Goal: Find specific page/section: Find specific page/section

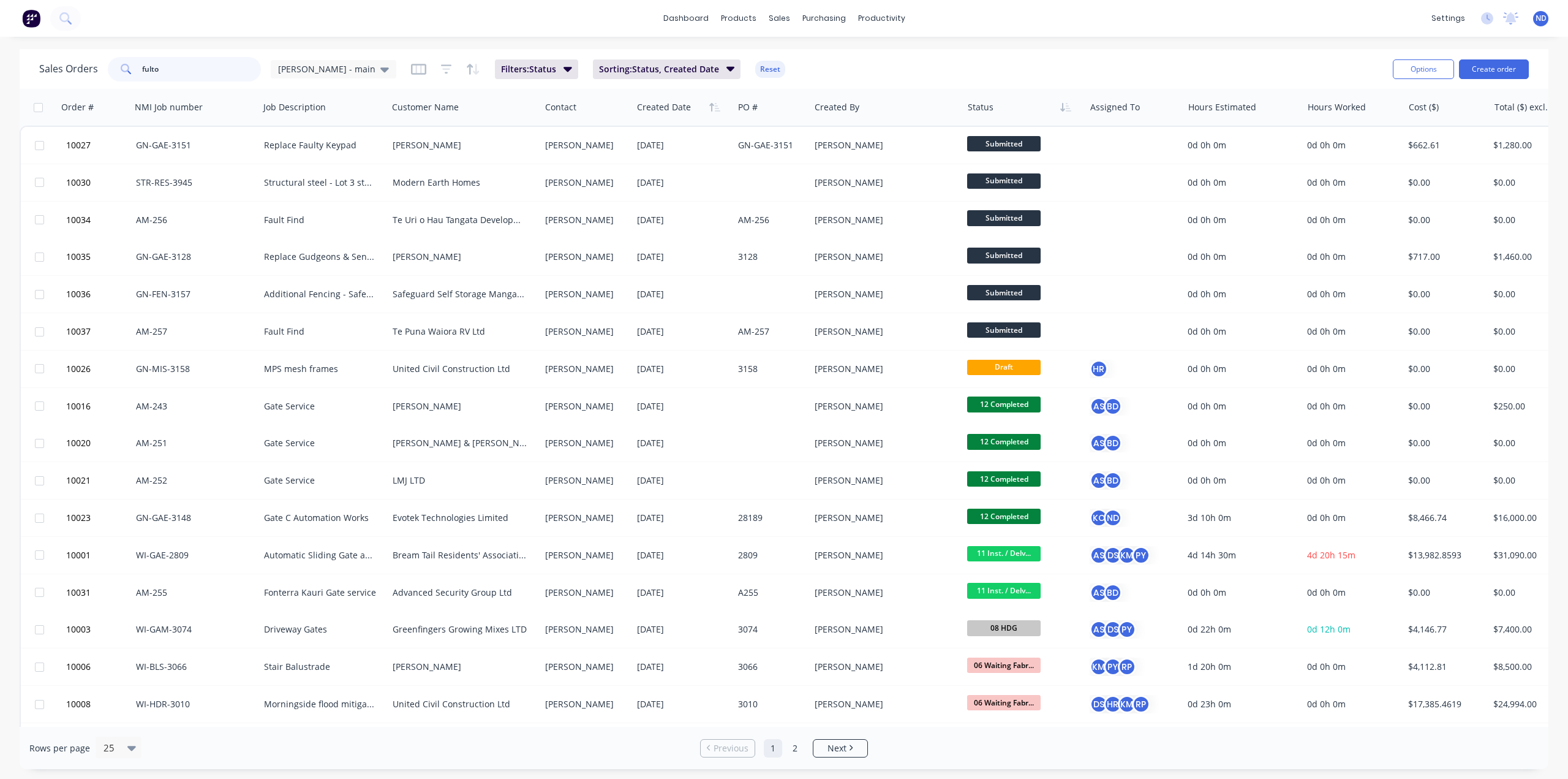
type input "fulton"
click at [174, 71] on input "text" at bounding box center [202, 69] width 119 height 25
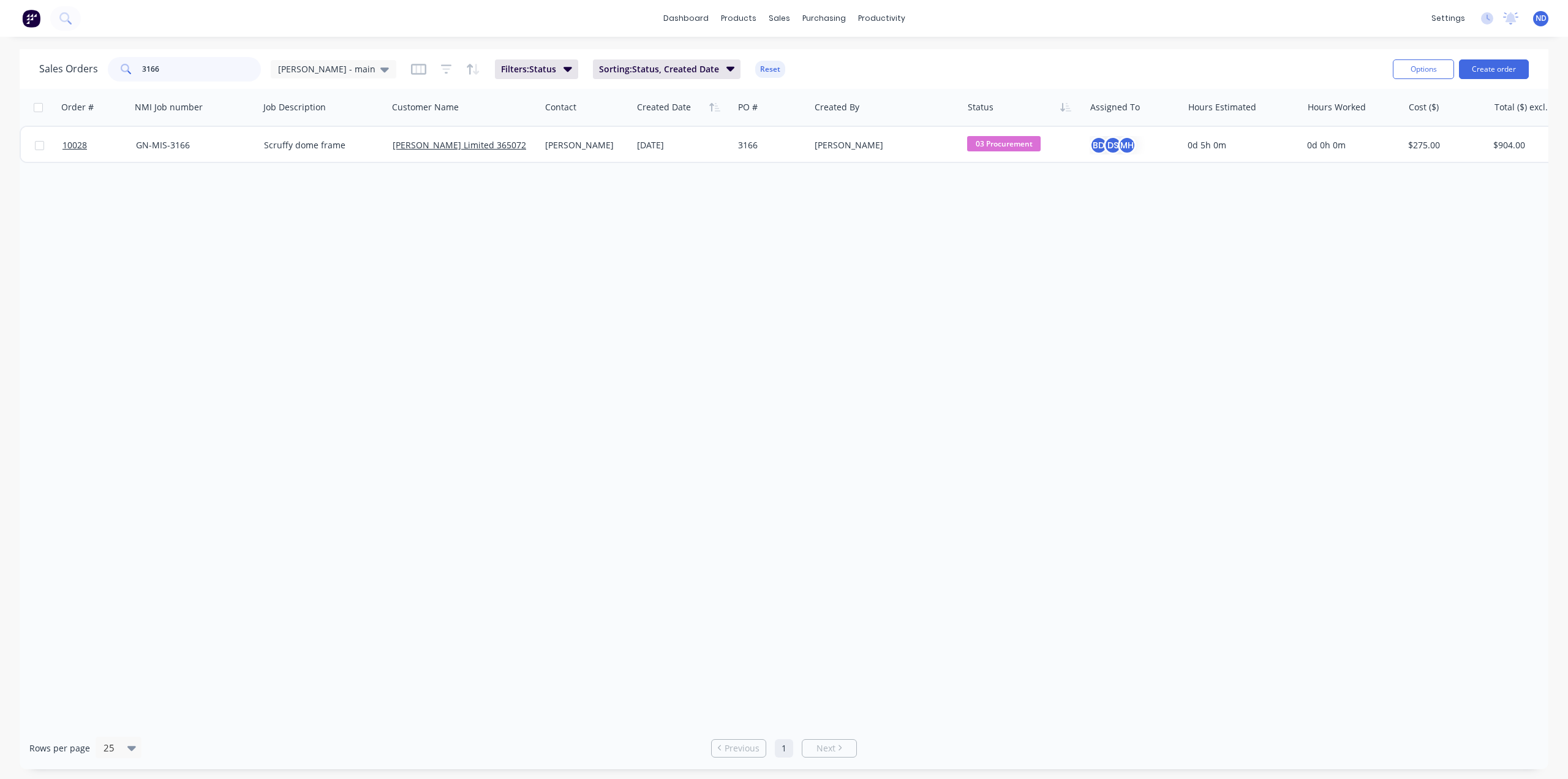
type input "3166"
click at [149, 69] on input "3166" at bounding box center [202, 69] width 119 height 25
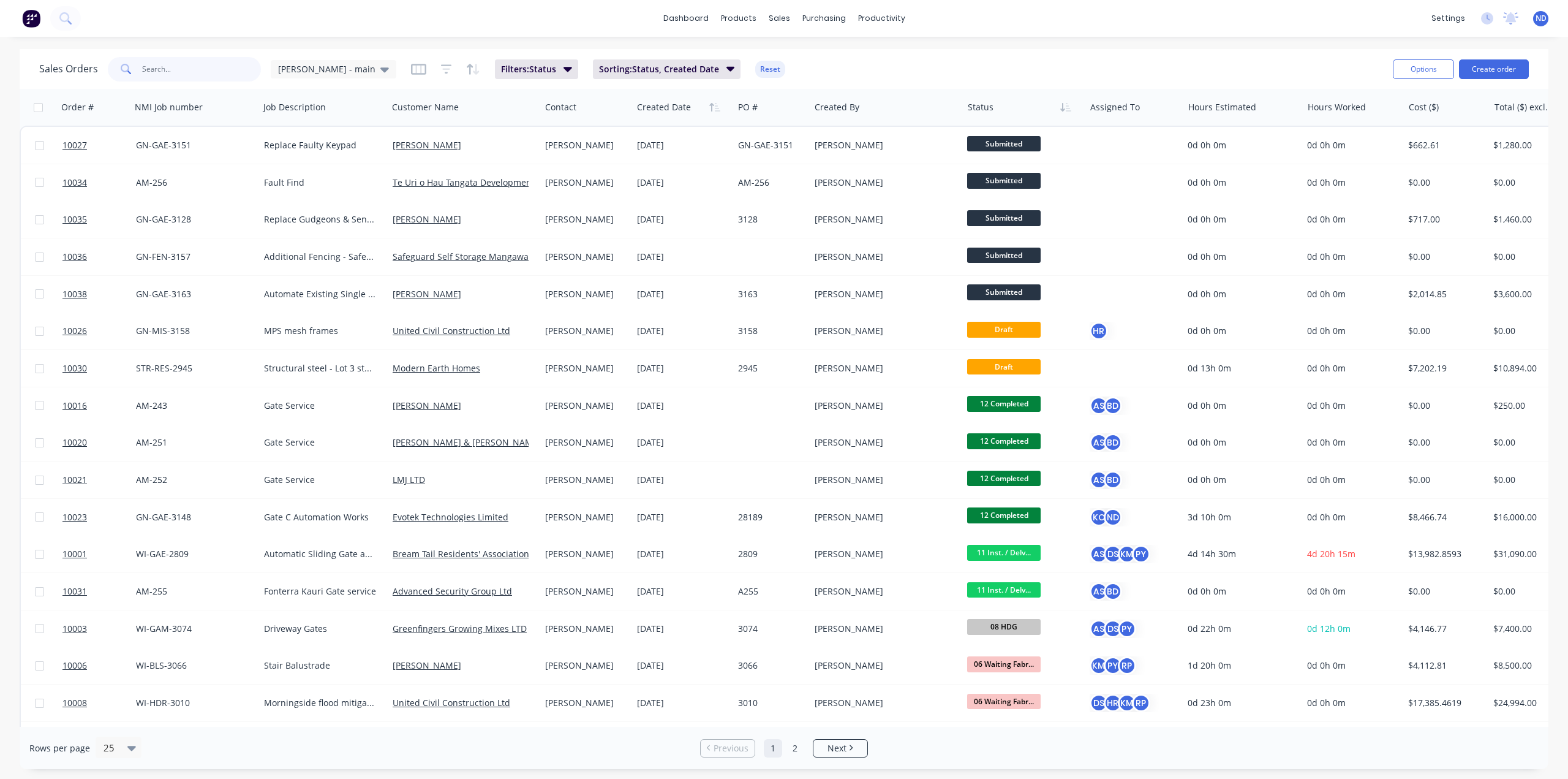
click at [178, 69] on input "text" at bounding box center [202, 69] width 119 height 25
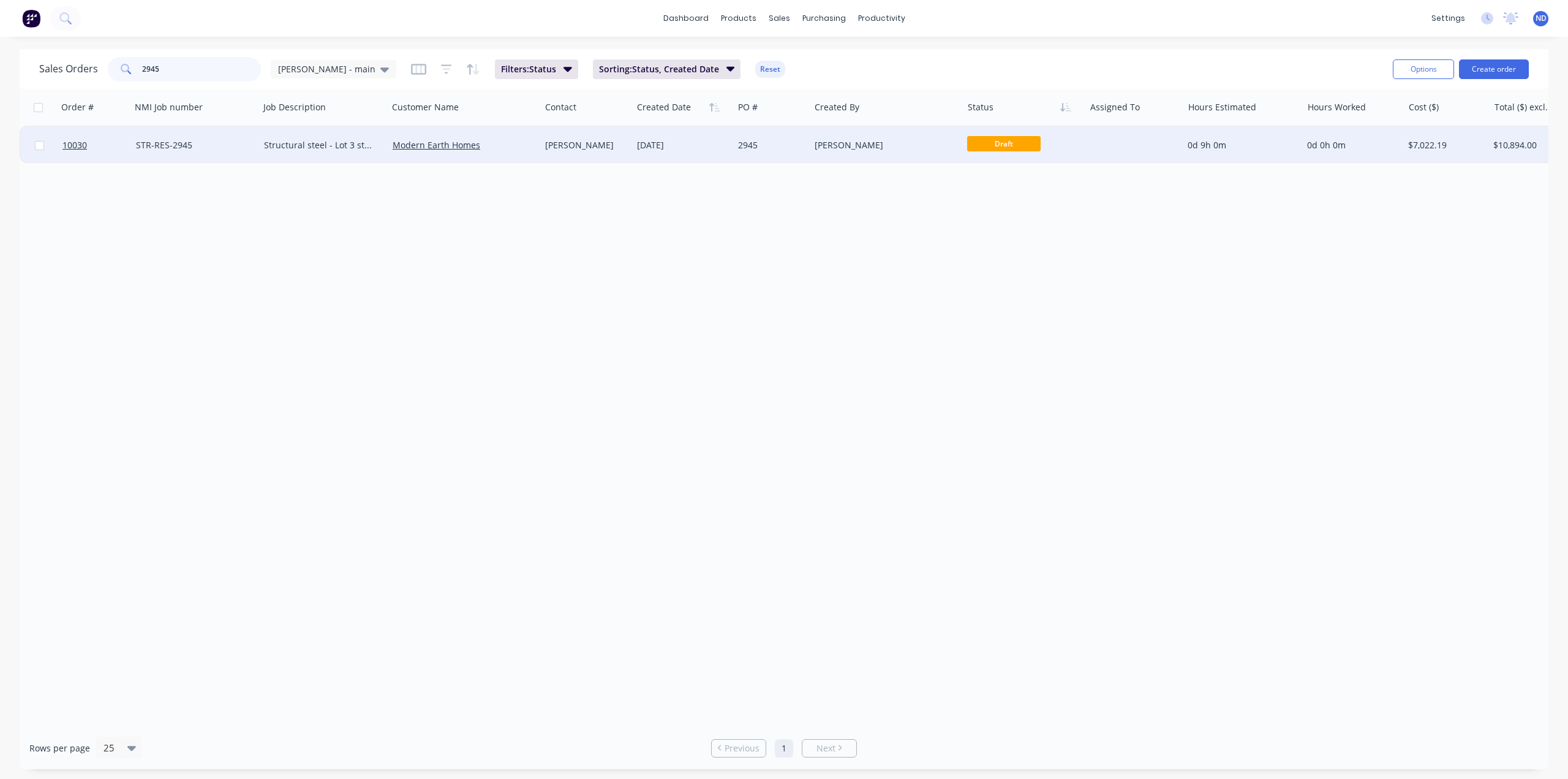
type input "2945"
click at [535, 146] on div "Modern Earth Homes" at bounding box center [463, 145] width 142 height 12
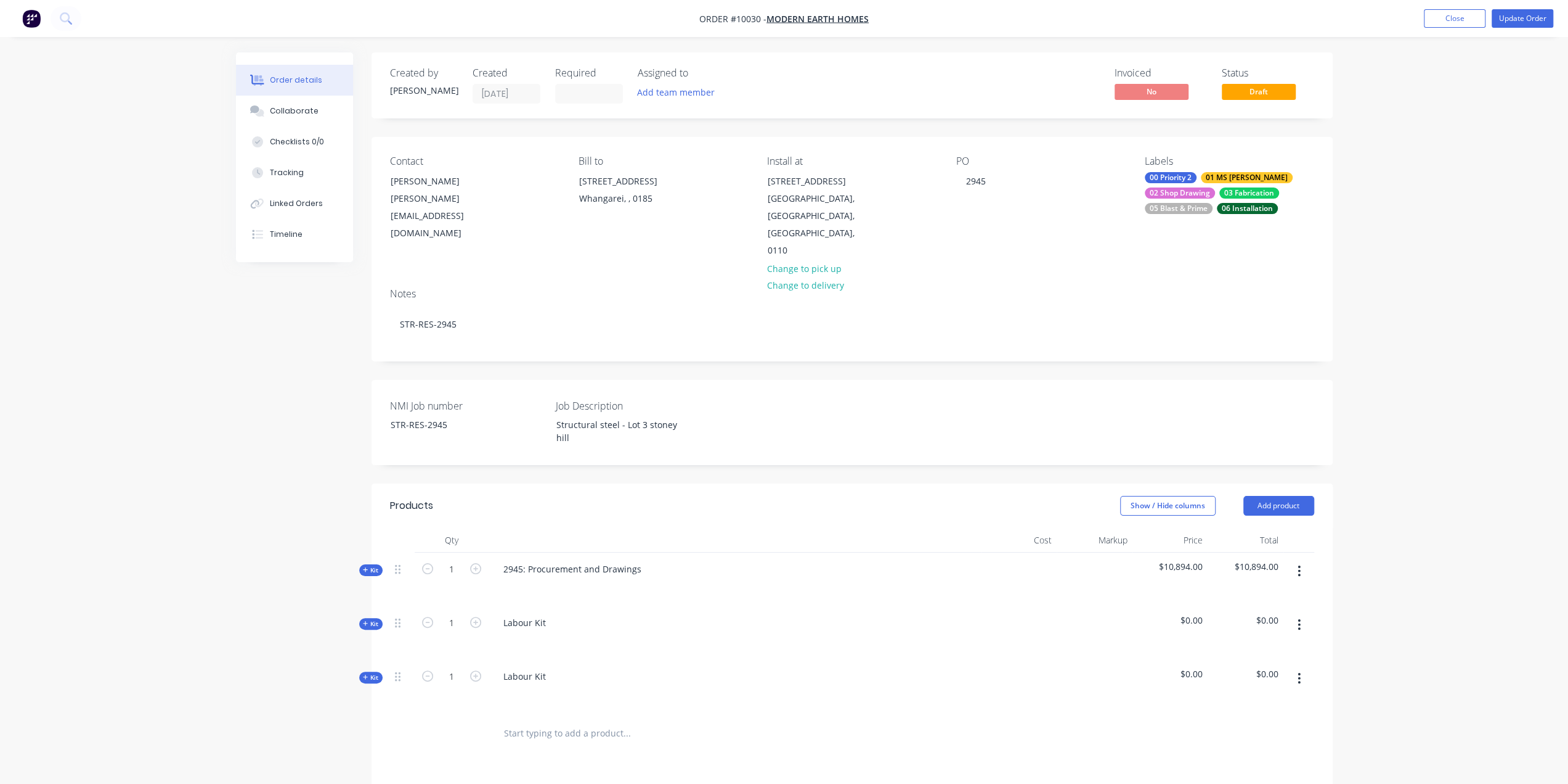
click at [371, 566] on span "Kit" at bounding box center [371, 570] width 16 height 9
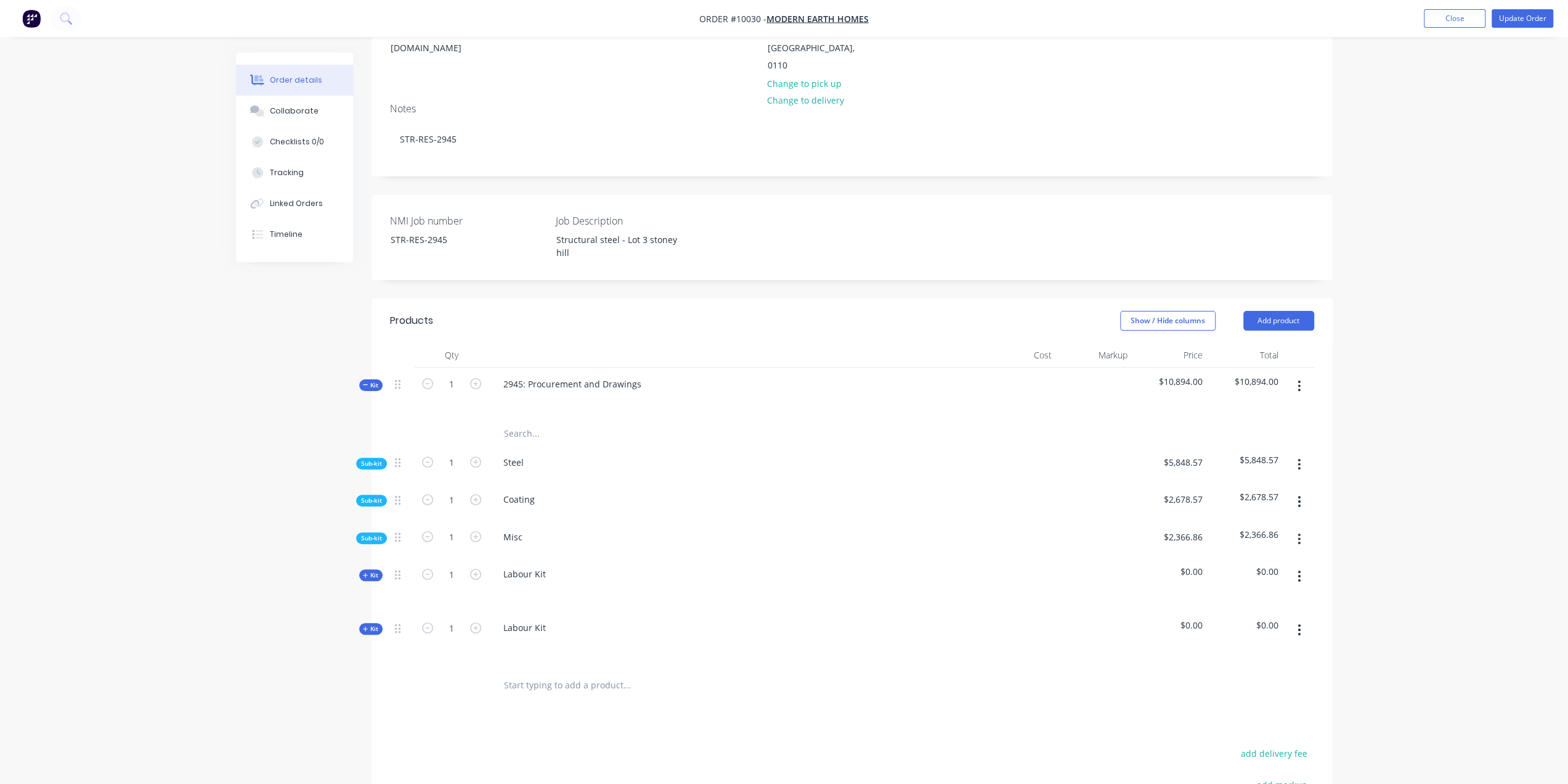
click at [379, 458] on div "Sub-kit" at bounding box center [372, 463] width 31 height 12
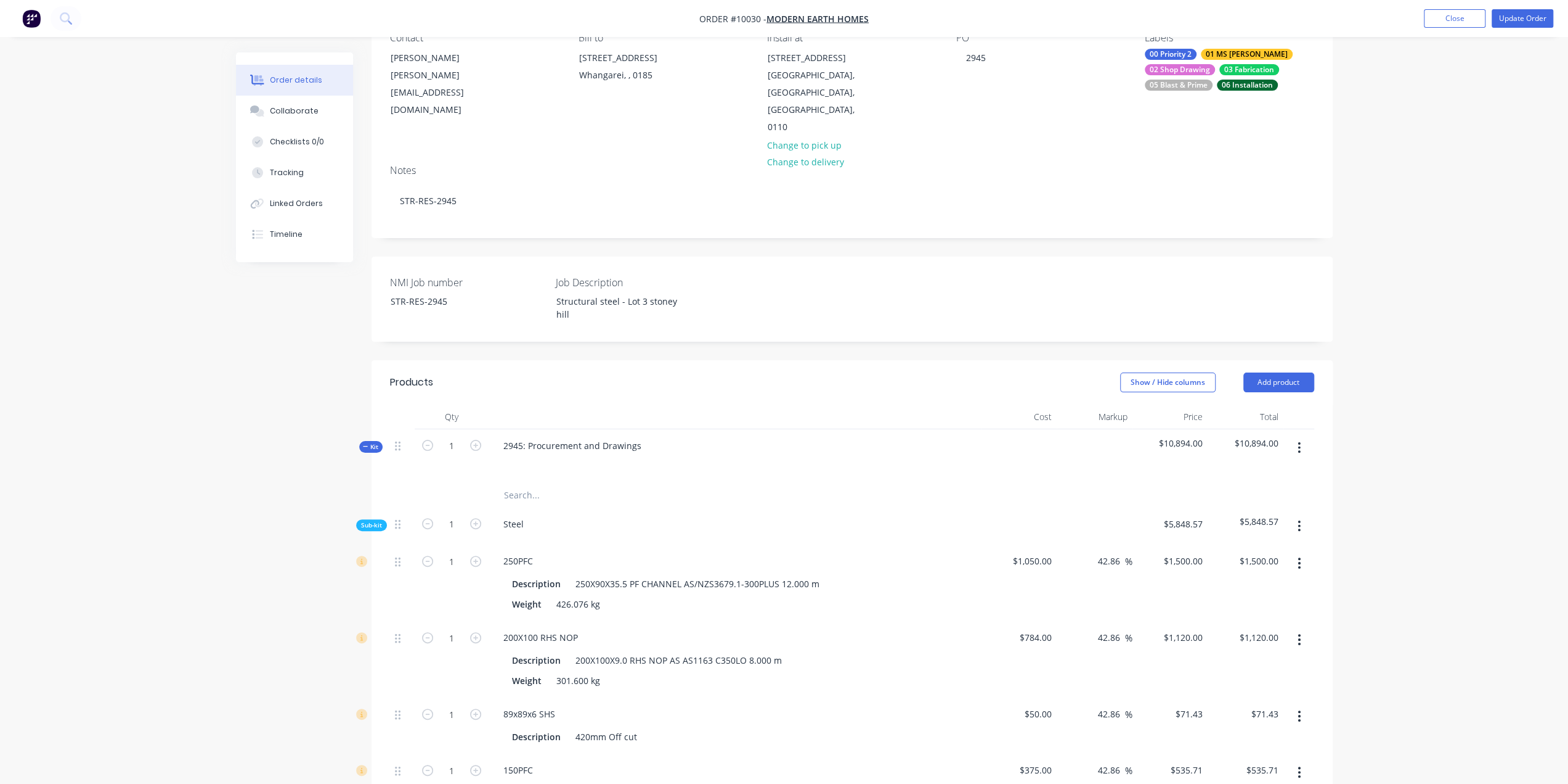
scroll to position [246, 0]
